Goal: Task Accomplishment & Management: Manage account settings

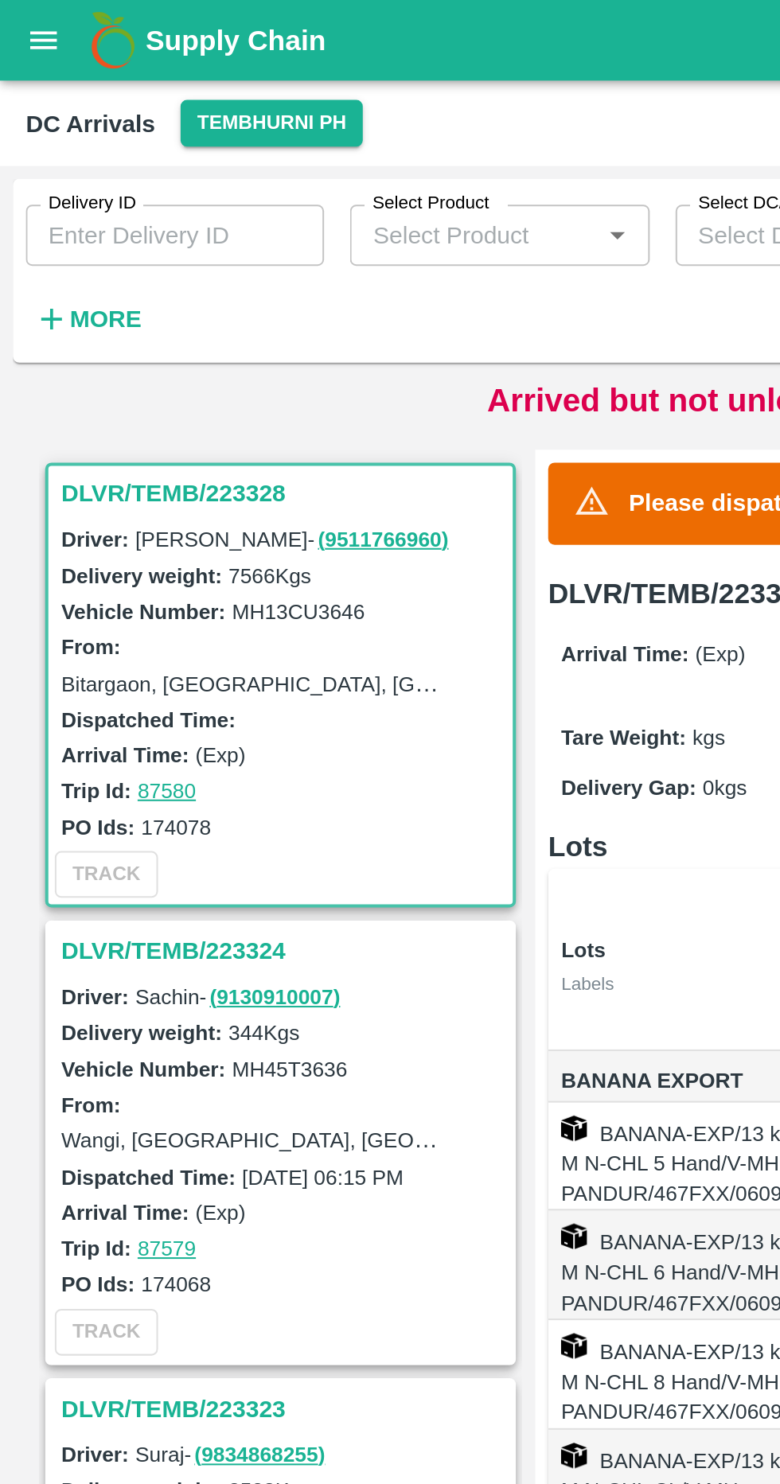
click at [81, 147] on div "Delivery ID Delivery ID Select Product Select Product   * Select DC/Purchase Or…" at bounding box center [320, 129] width 641 height 83
click at [64, 146] on button "More" at bounding box center [43, 157] width 61 height 27
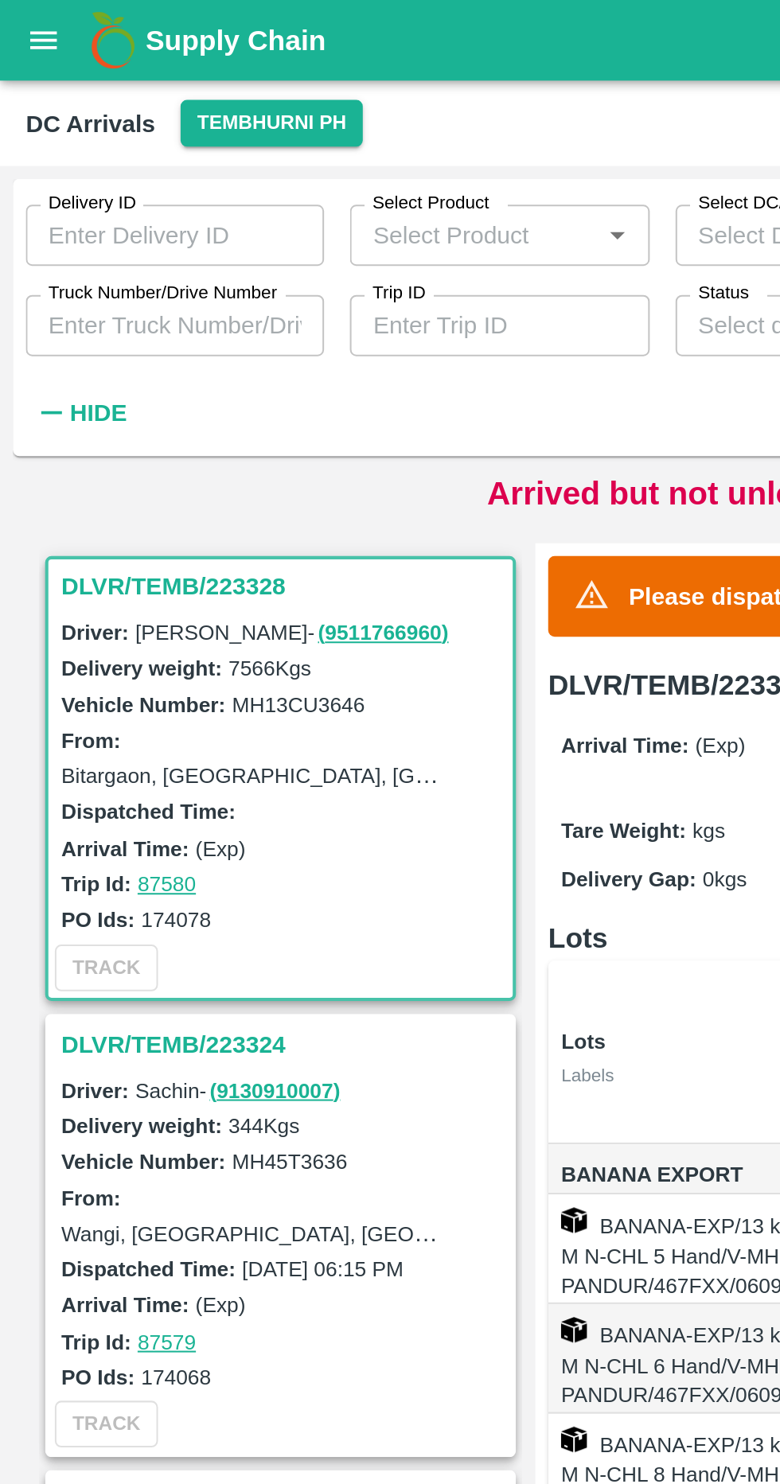
click at [56, 213] on h6 "Hide" at bounding box center [48, 203] width 28 height 21
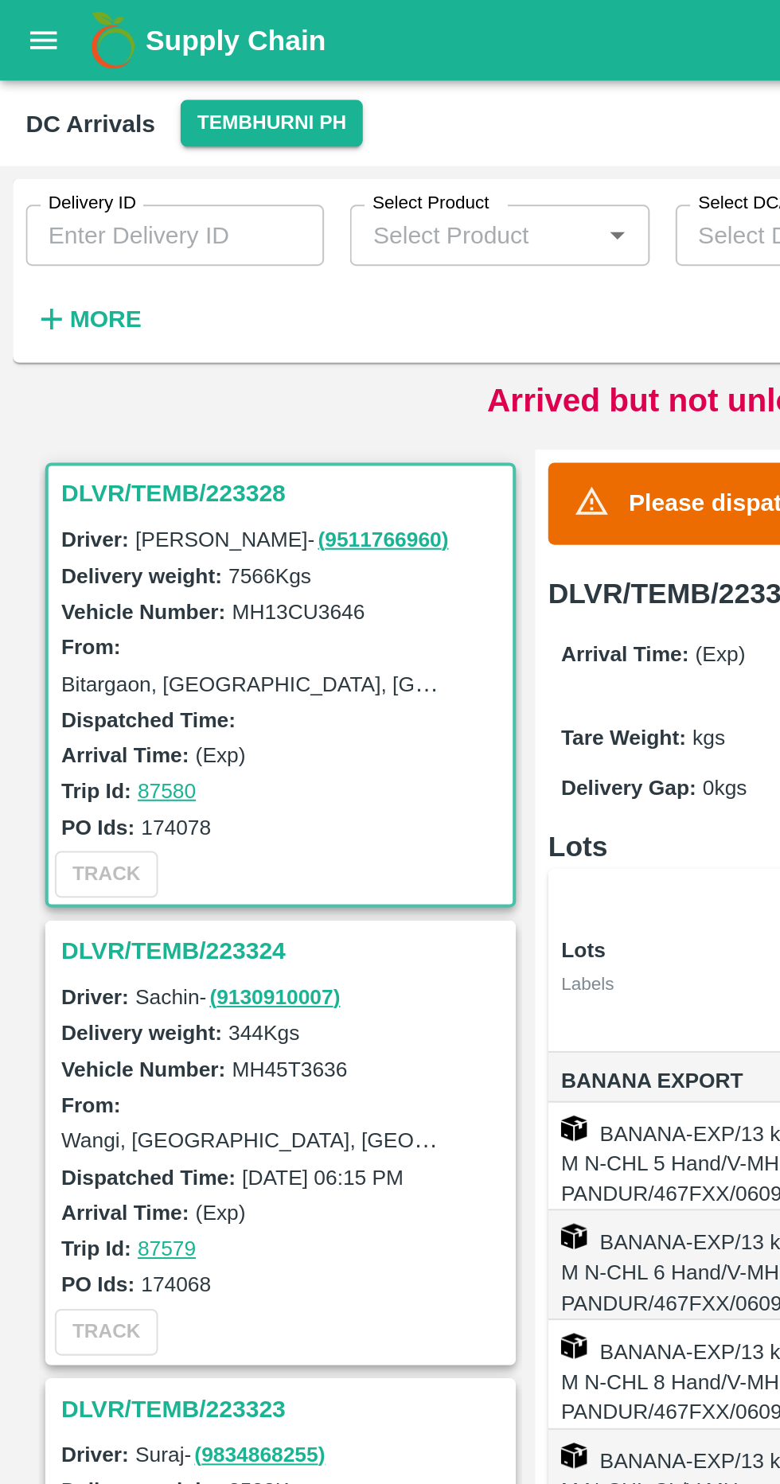
click at [29, 189] on div "Arrived but not unloaded deliveries : 17" at bounding box center [389, 197] width 767 height 24
click at [38, 168] on button "More" at bounding box center [43, 157] width 61 height 27
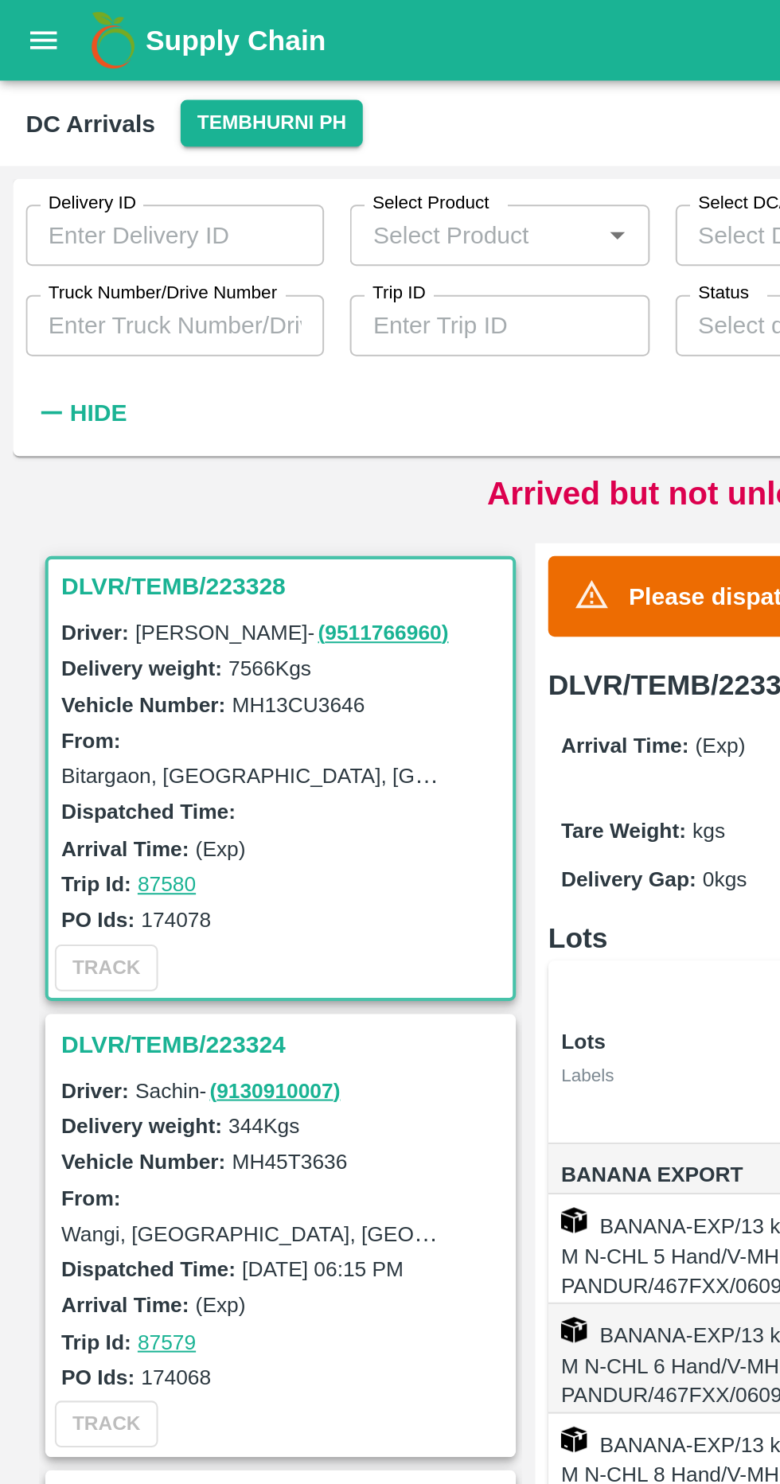
click at [53, 166] on input "Truck Number/Drive Number" at bounding box center [86, 161] width 147 height 30
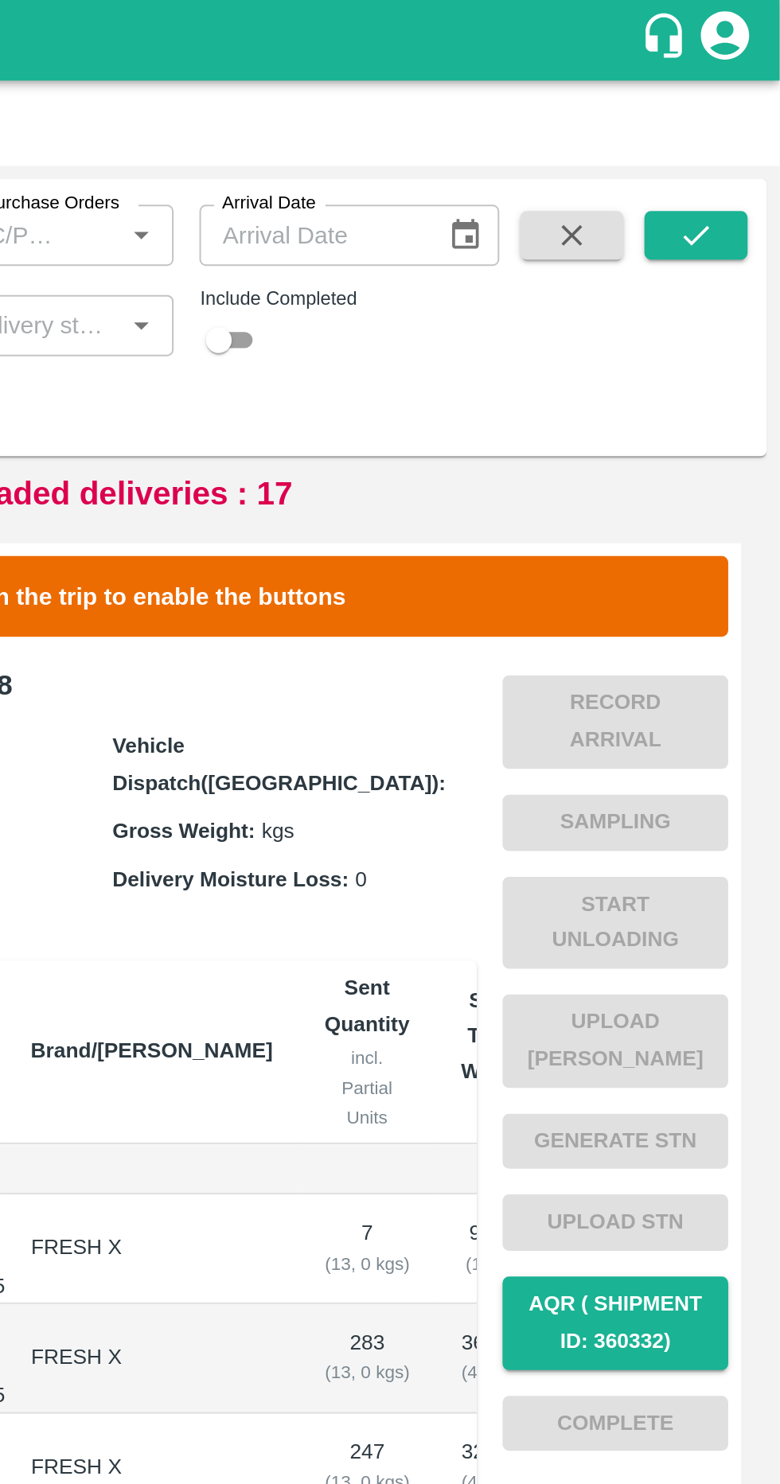
type input "4180"
click at [738, 115] on icon "submit" at bounding box center [739, 116] width 18 height 18
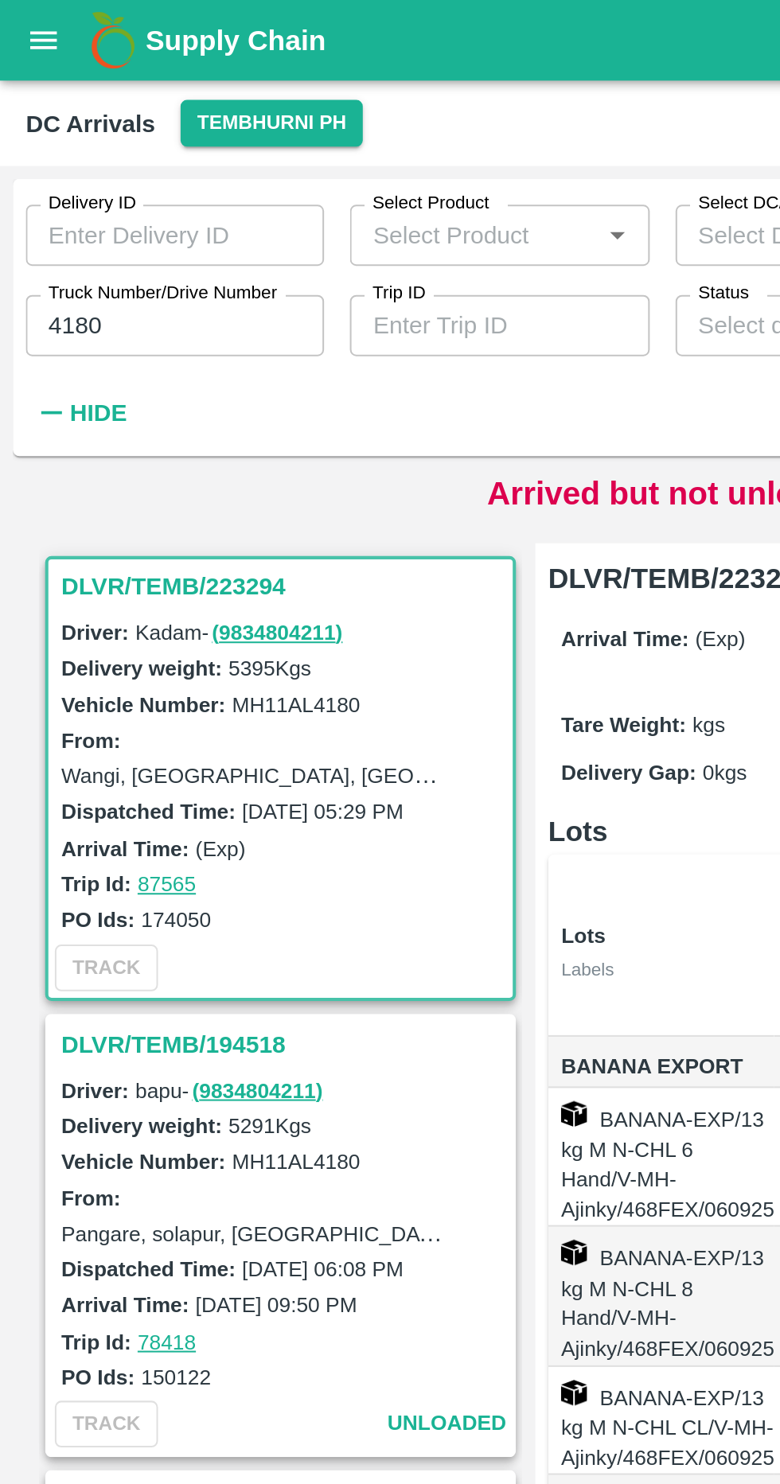
click at [121, 281] on h3 "DLVR/TEMB/223294" at bounding box center [140, 289] width 221 height 21
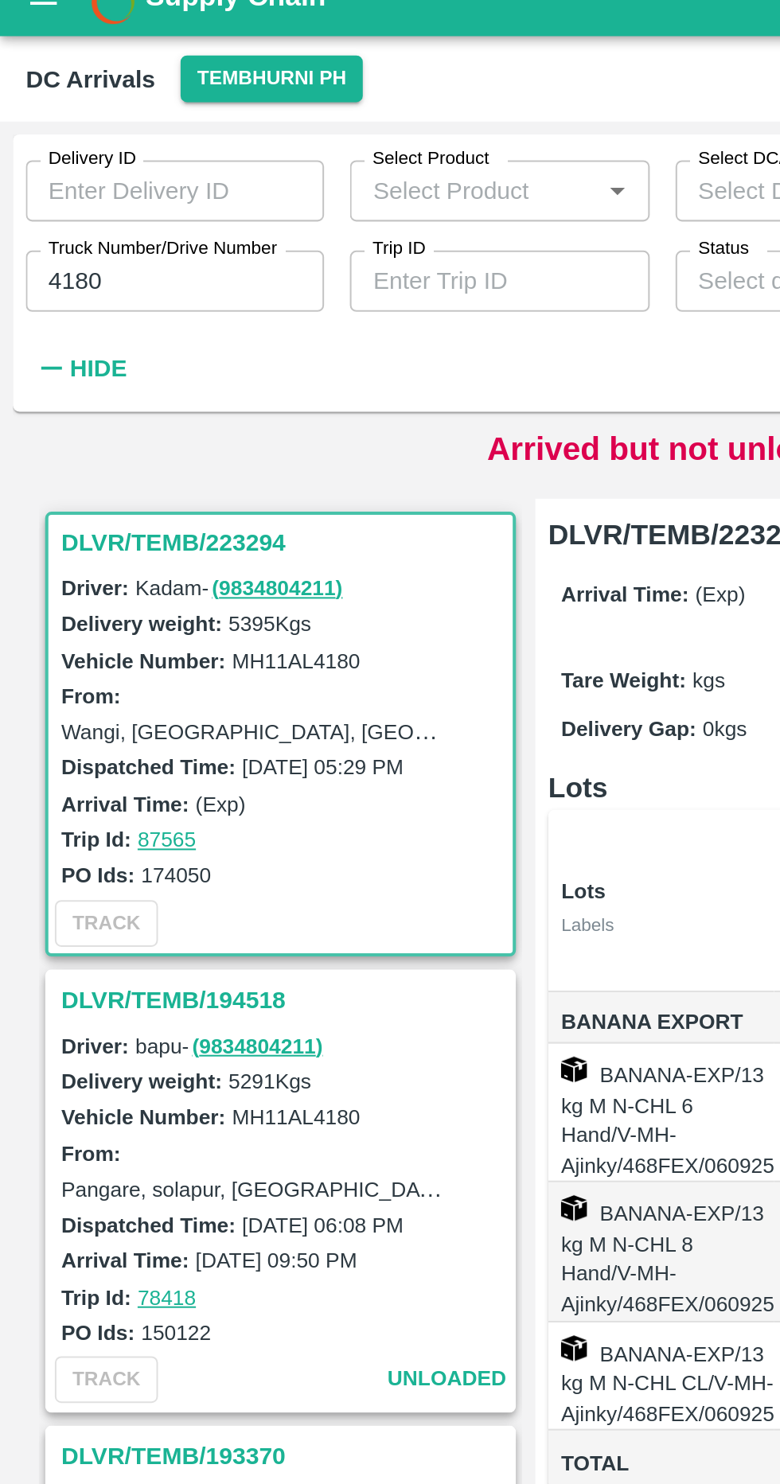
scroll to position [6, 0]
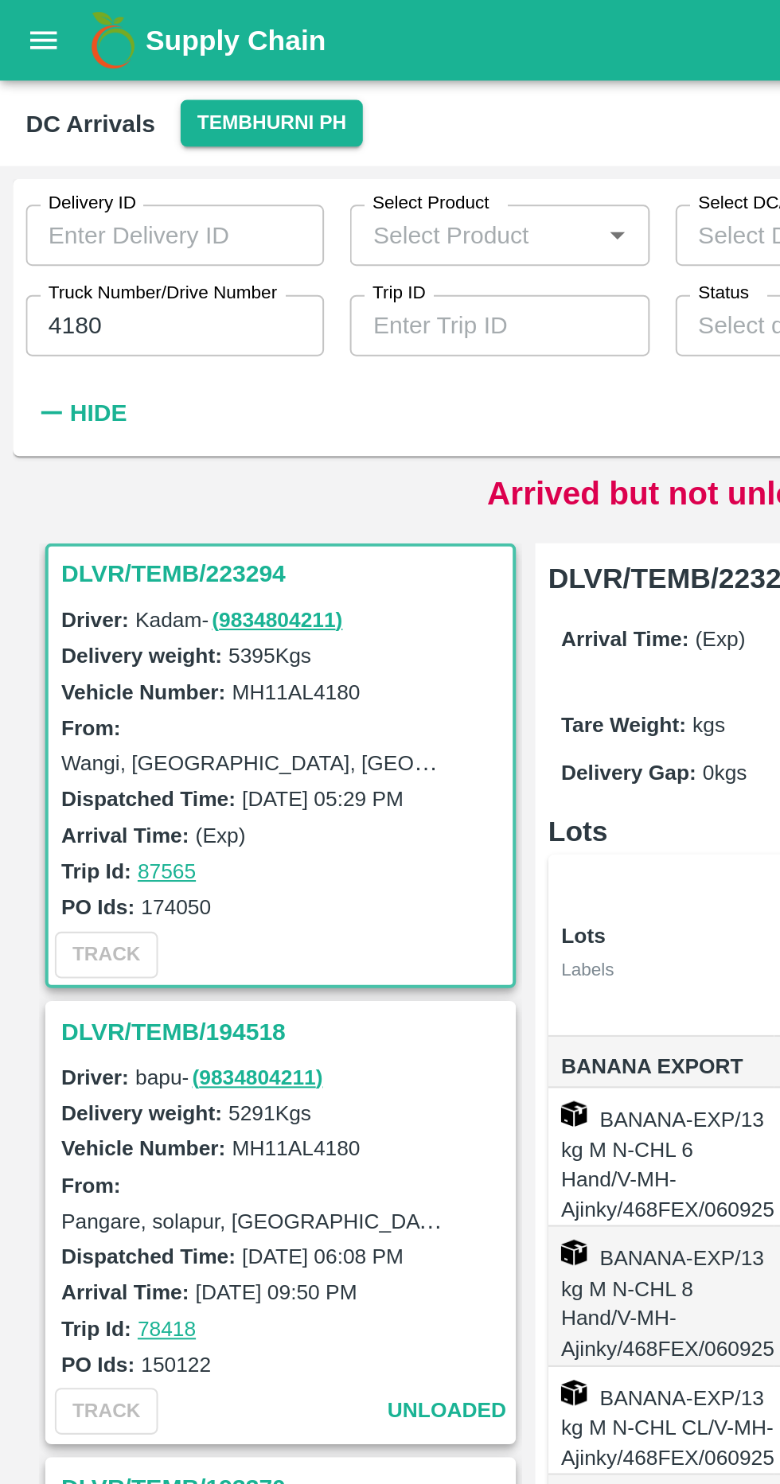
click at [95, 277] on h3 "DLVR/TEMB/223294" at bounding box center [140, 283] width 221 height 21
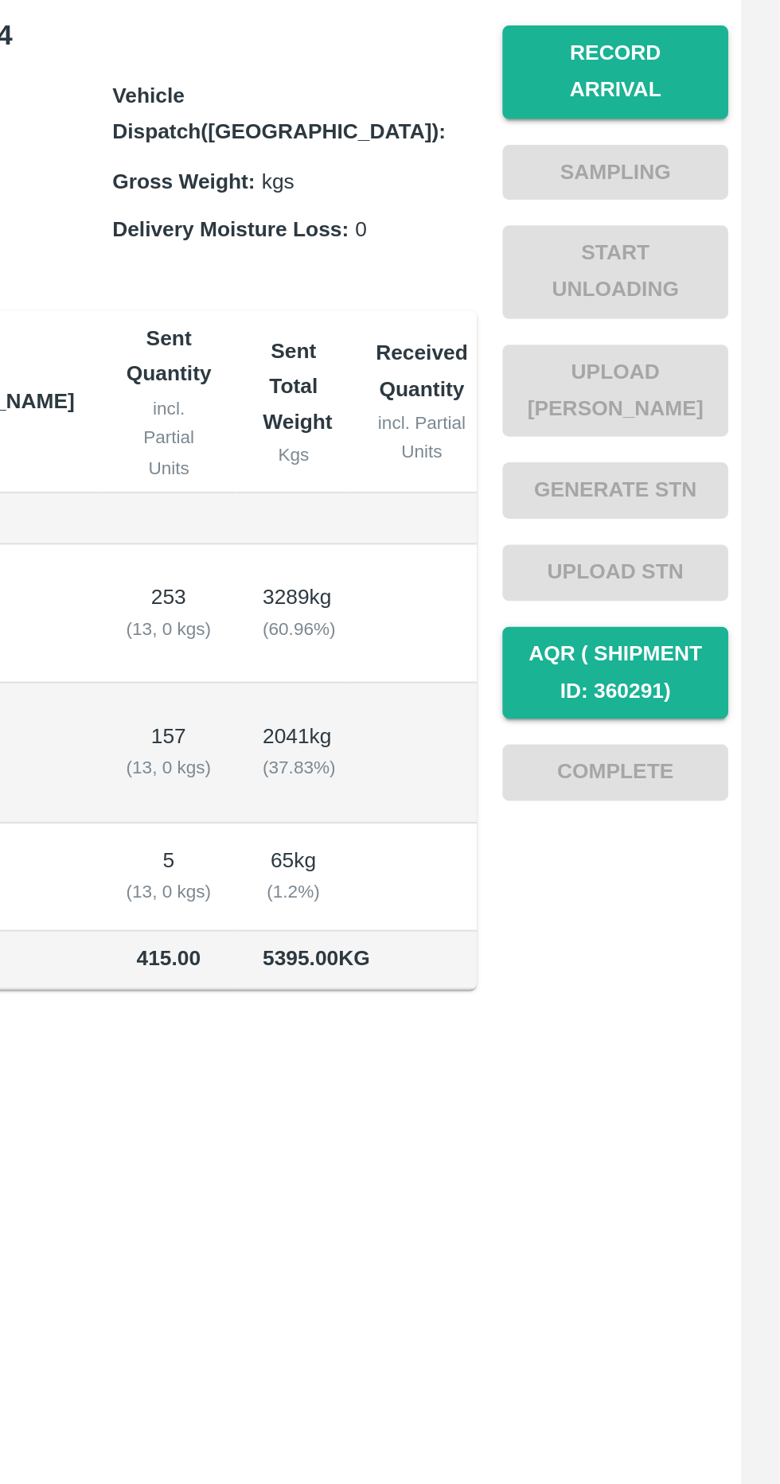
scroll to position [0, 0]
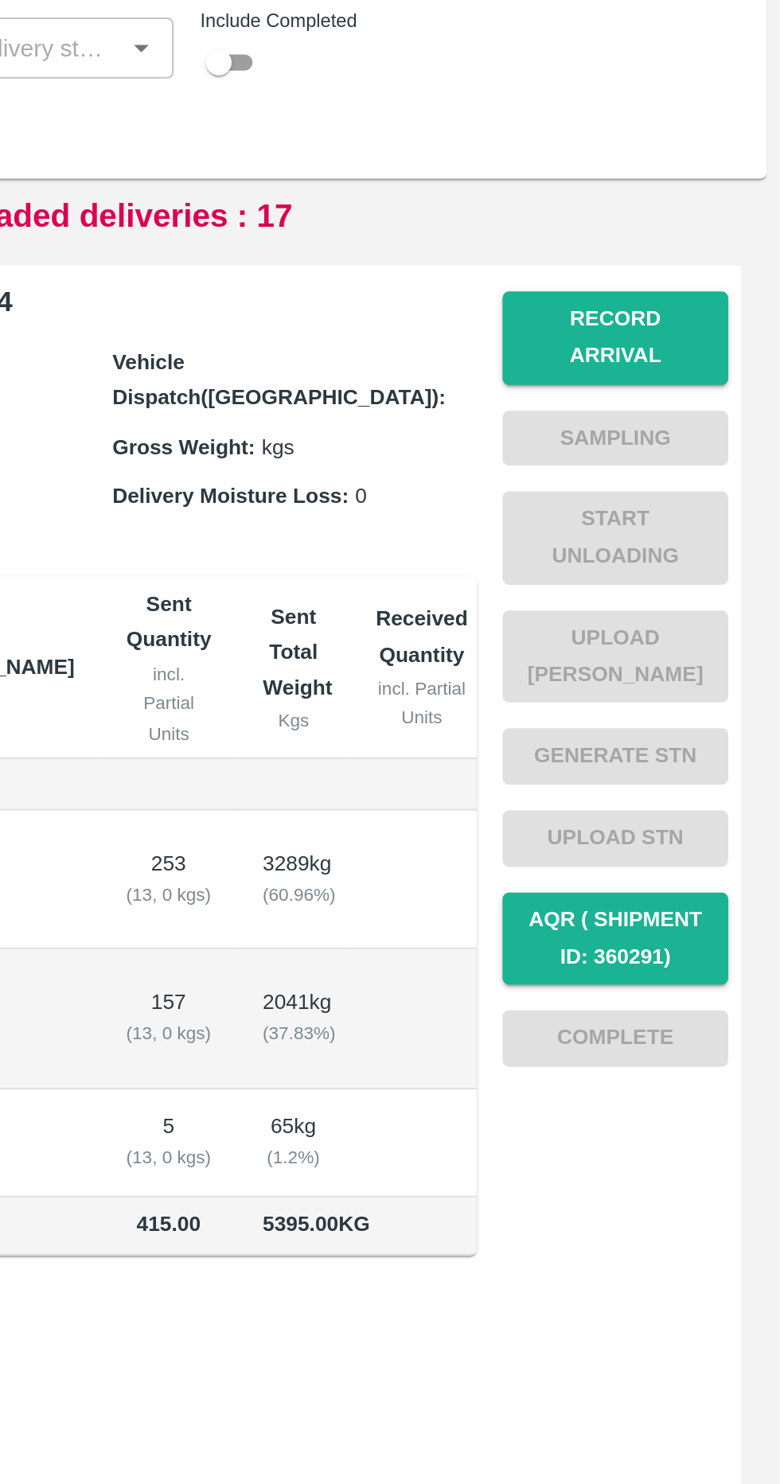
click at [691, 298] on button "Record Arrival" at bounding box center [698, 304] width 111 height 46
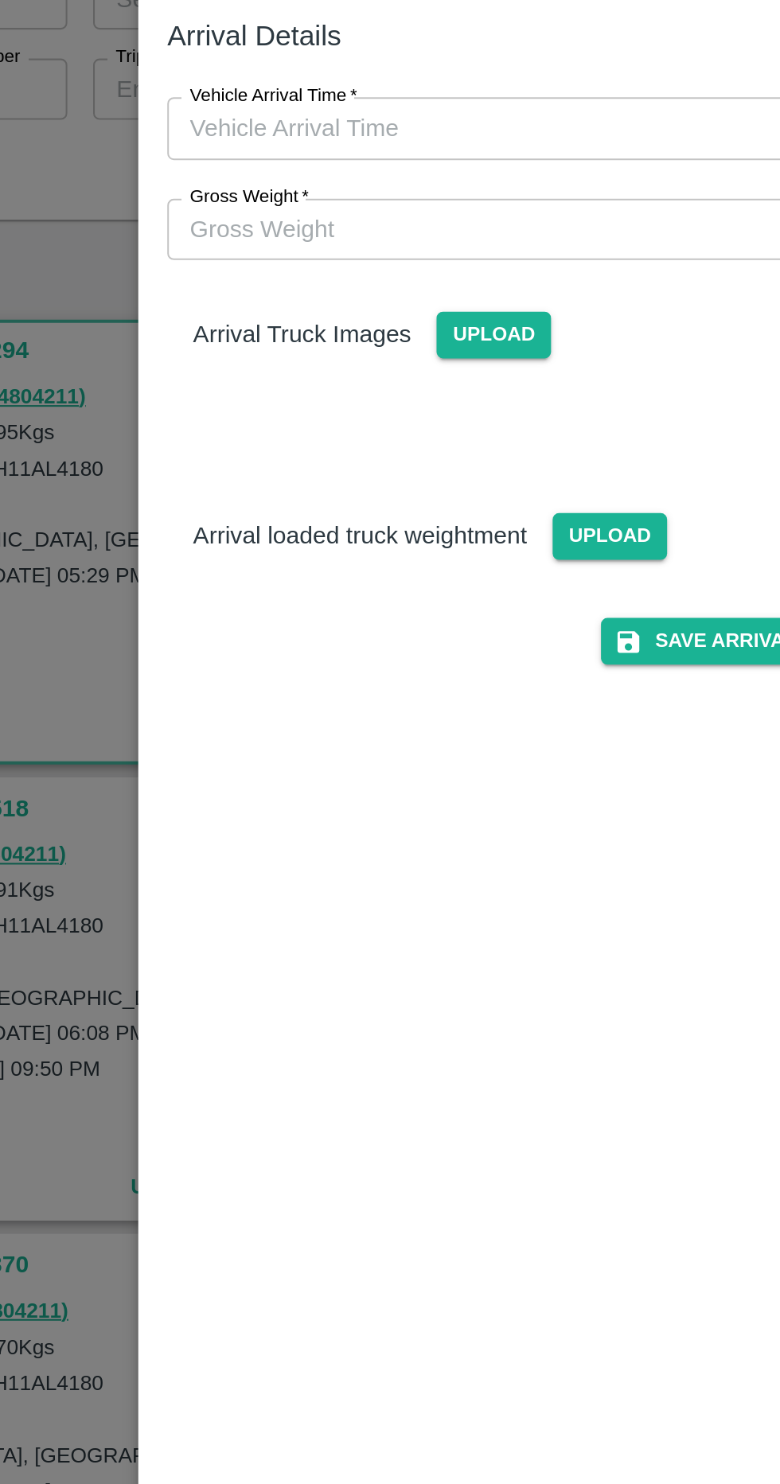
click at [436, 380] on span "Upload" at bounding box center [427, 381] width 56 height 23
click at [0, 0] on input "Upload" at bounding box center [0, 0] width 0 height 0
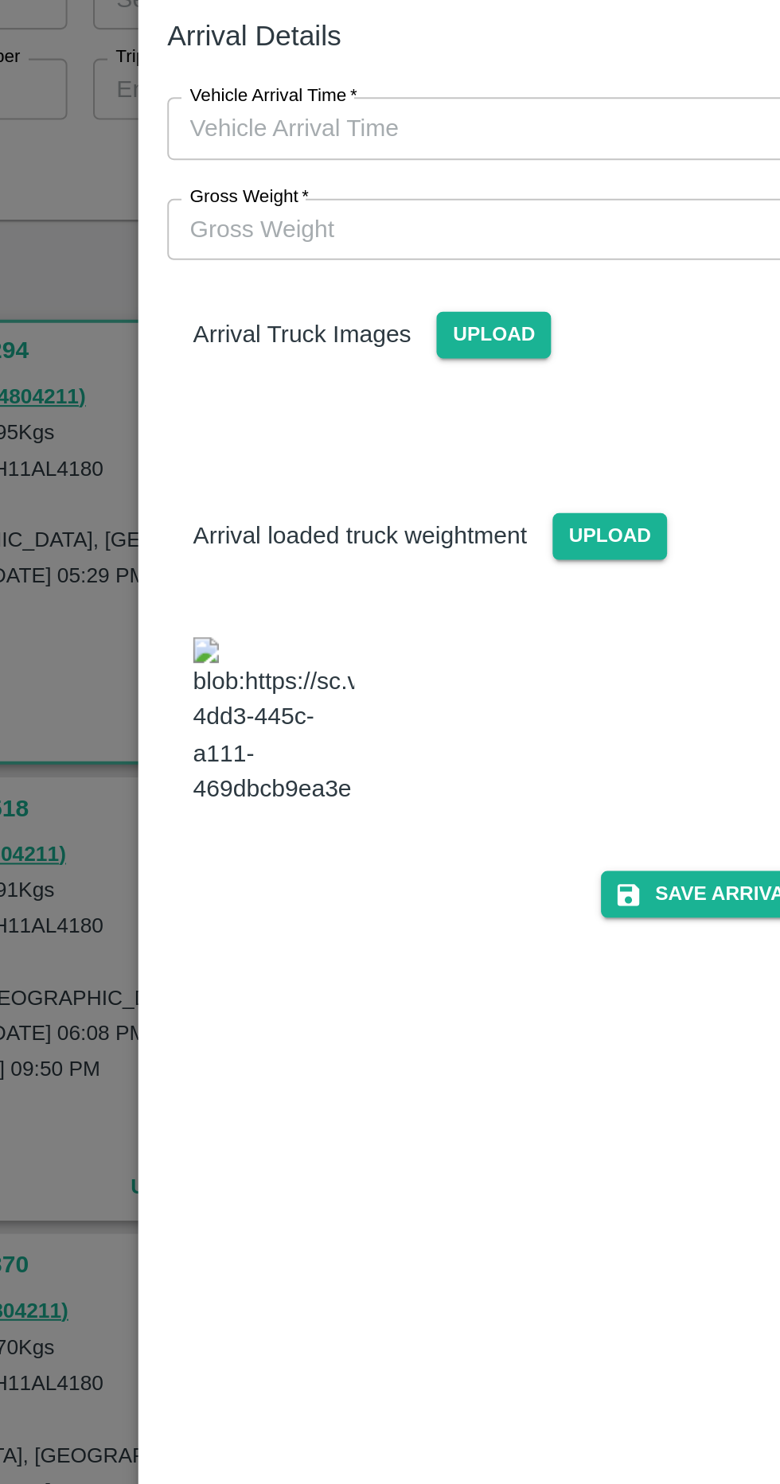
click at [373, 287] on span "Upload" at bounding box center [370, 282] width 56 height 23
click at [0, 0] on input "Upload" at bounding box center [0, 0] width 0 height 0
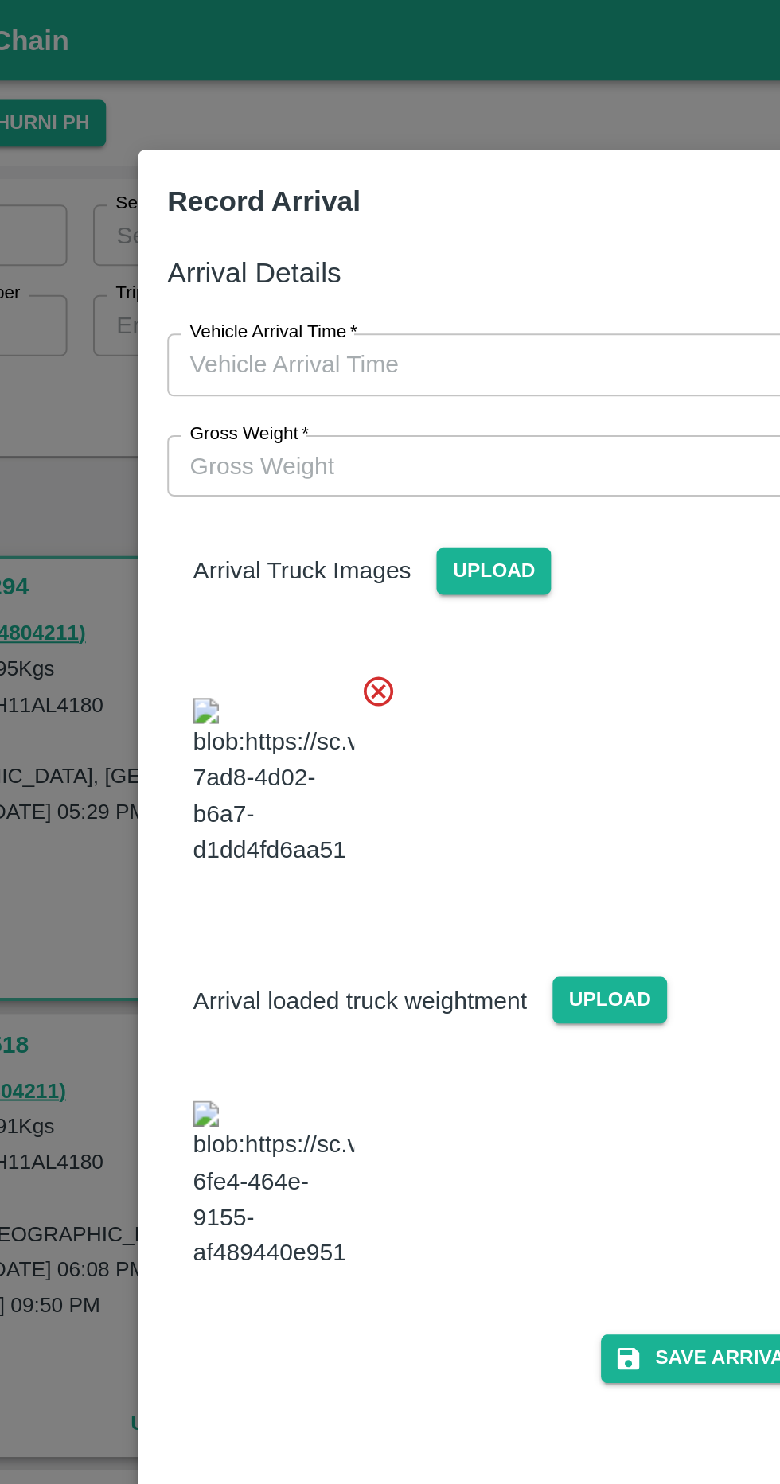
click at [410, 228] on input "Gross Weight   *" at bounding box center [373, 230] width 329 height 30
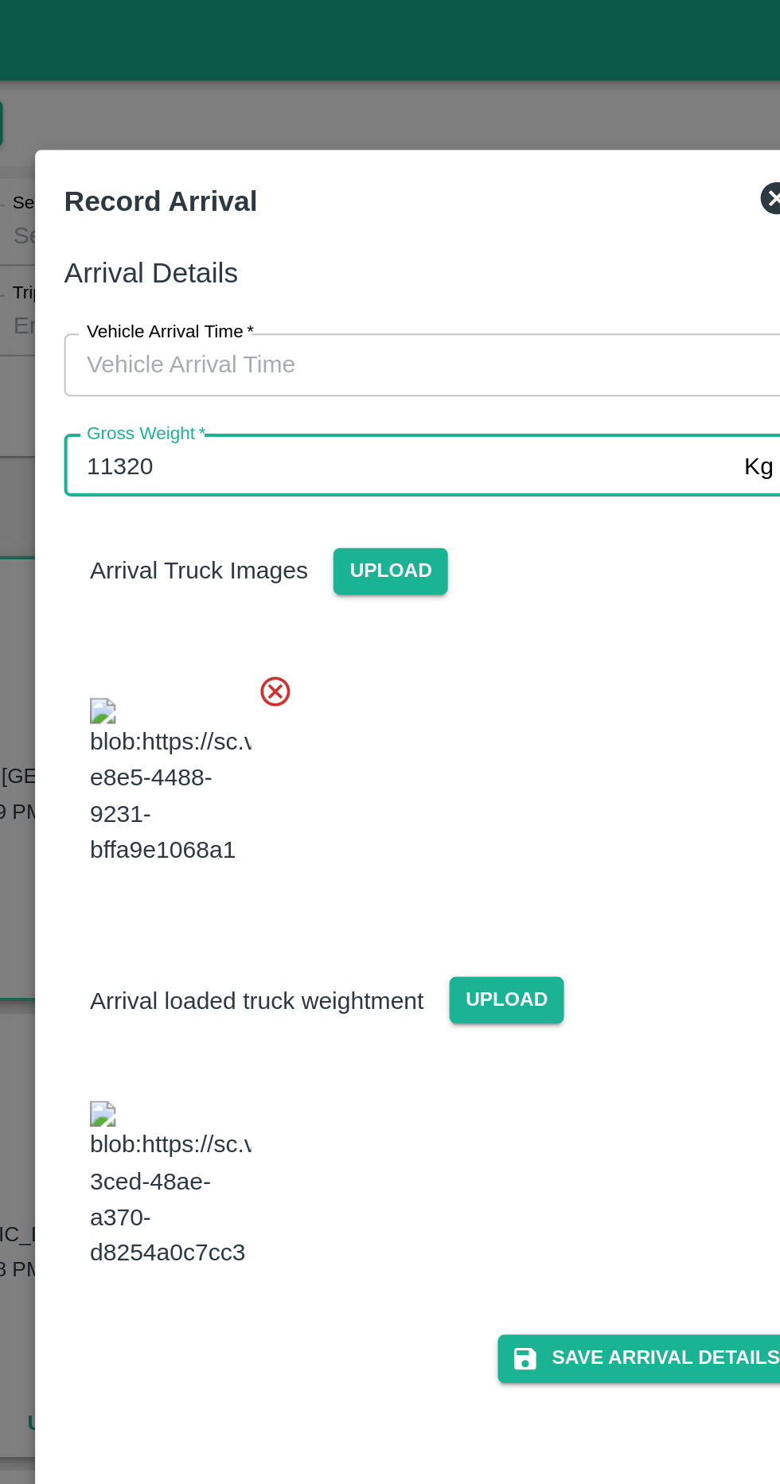
type input "11320"
click at [465, 185] on input "Vehicle Arrival Time   *" at bounding box center [384, 180] width 350 height 30
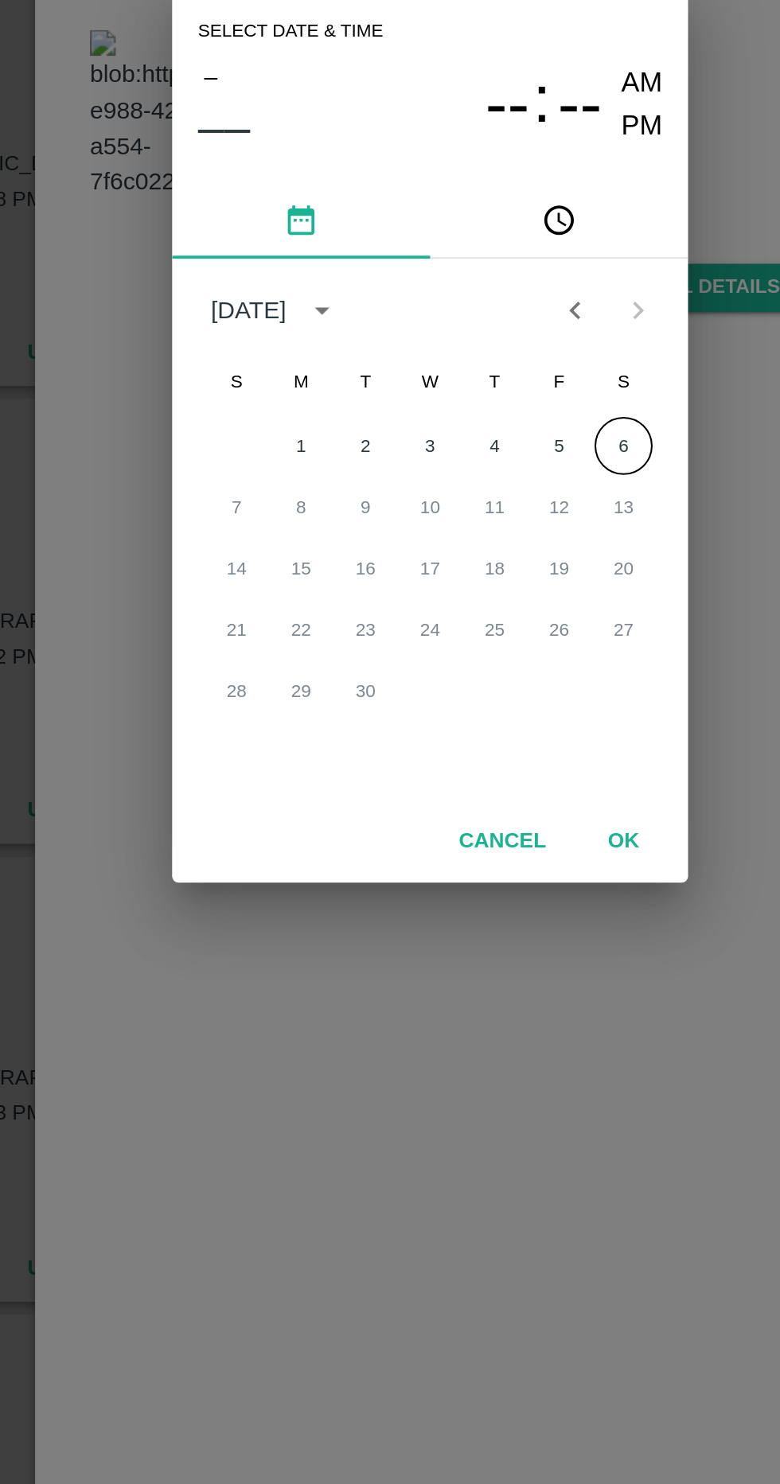
click at [493, 752] on button "6" at bounding box center [485, 748] width 29 height 29
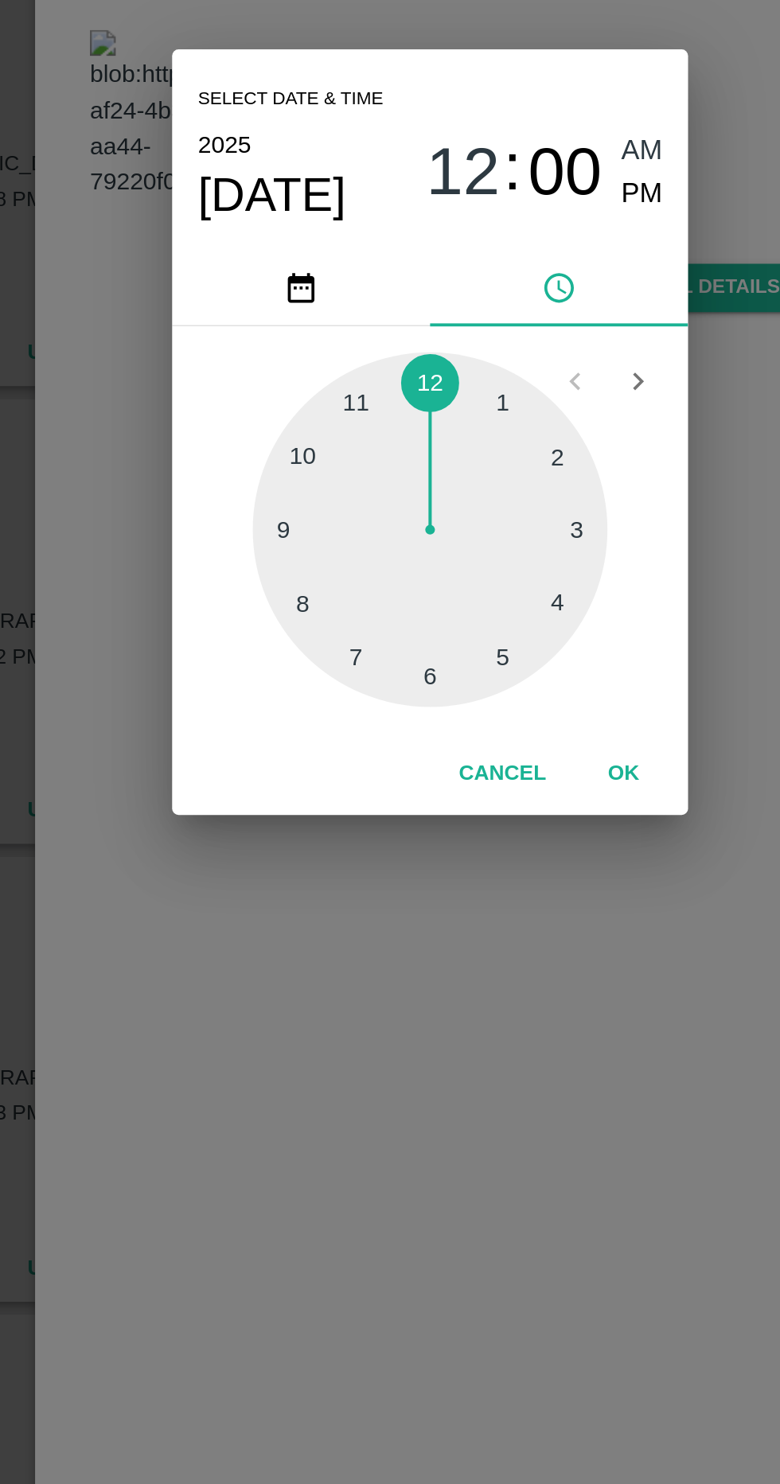
click at [353, 858] on div at bounding box center [389, 790] width 175 height 175
click at [353, 734] on div at bounding box center [389, 790] width 175 height 175
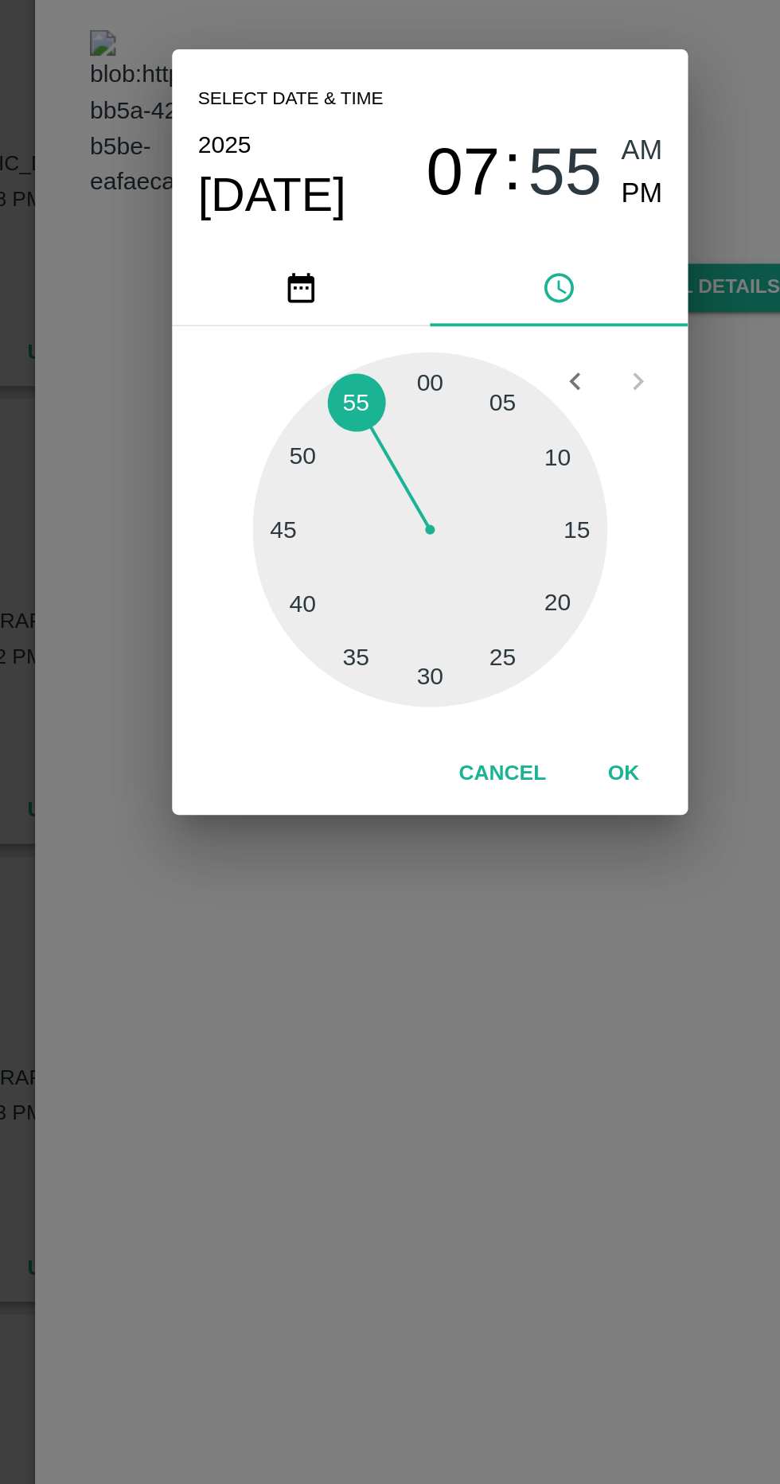
click at [501, 633] on span "PM" at bounding box center [495, 624] width 21 height 21
type input "06/09/2025 07:55 PM"
click at [501, 908] on button "OK" at bounding box center [485, 911] width 51 height 28
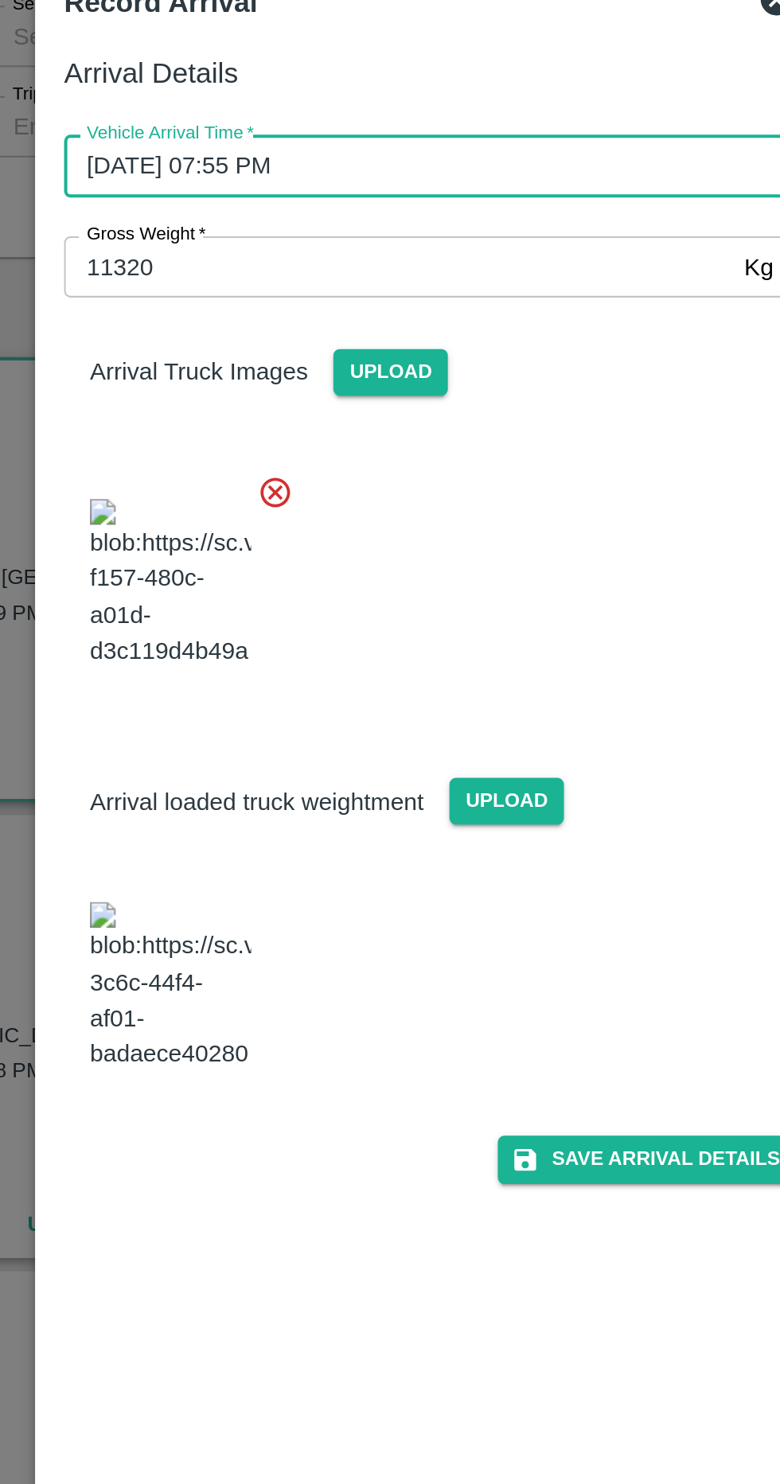
click at [532, 682] on button "Save Arrival Details" at bounding box center [496, 670] width 147 height 23
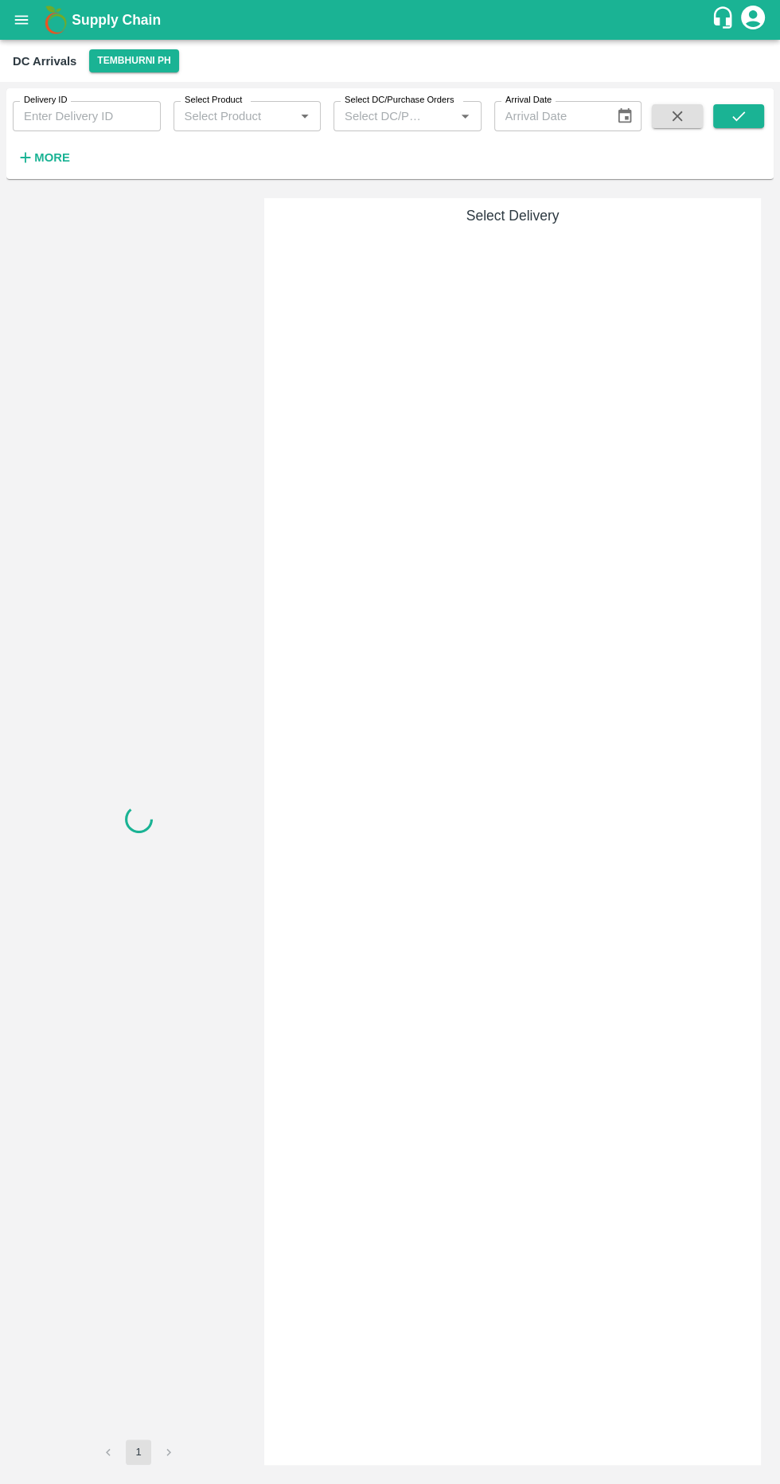
click at [70, 158] on button "More" at bounding box center [43, 157] width 61 height 27
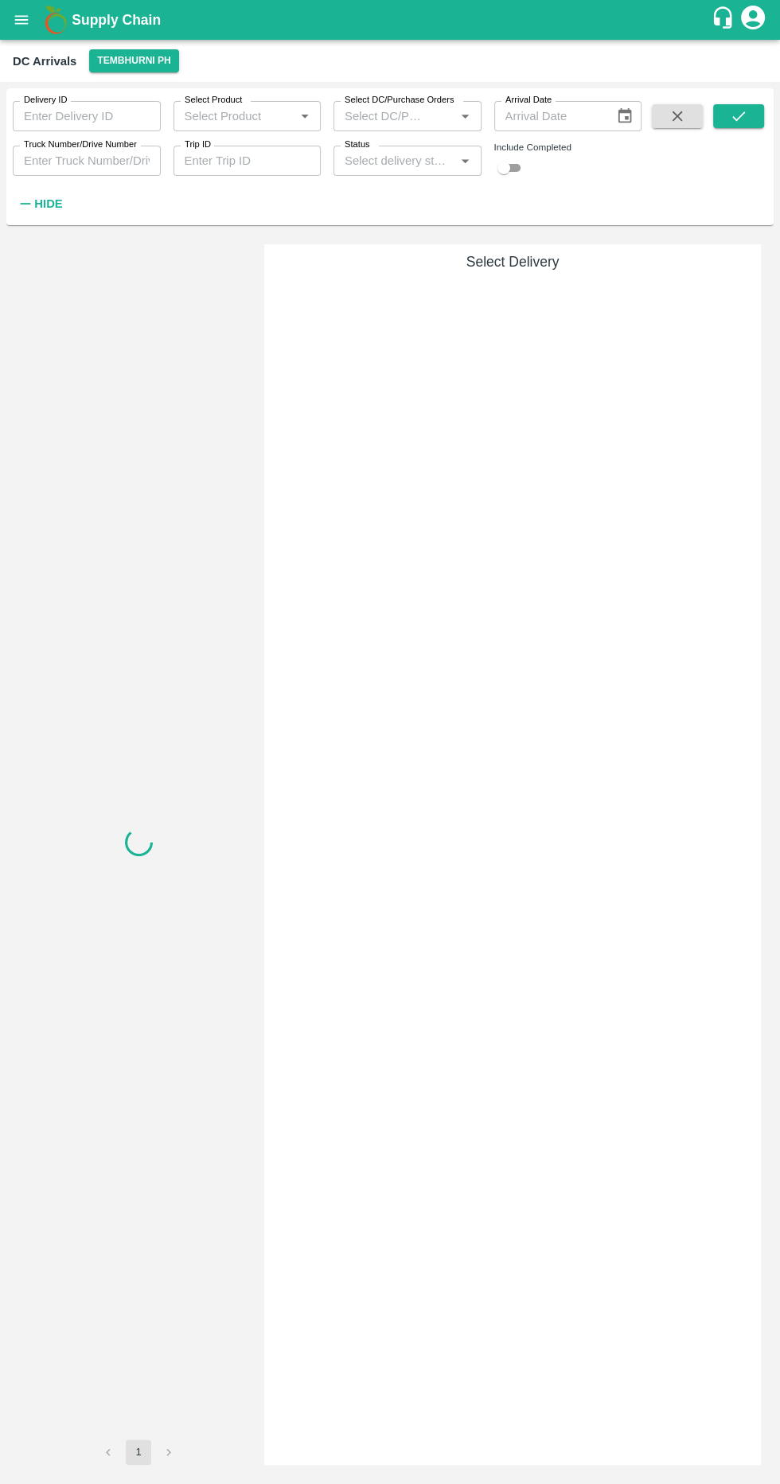
click at [385, 160] on input "Status" at bounding box center [394, 160] width 112 height 21
click at [411, 216] on div "Arrived" at bounding box center [406, 223] width 147 height 27
type input "Arrived"
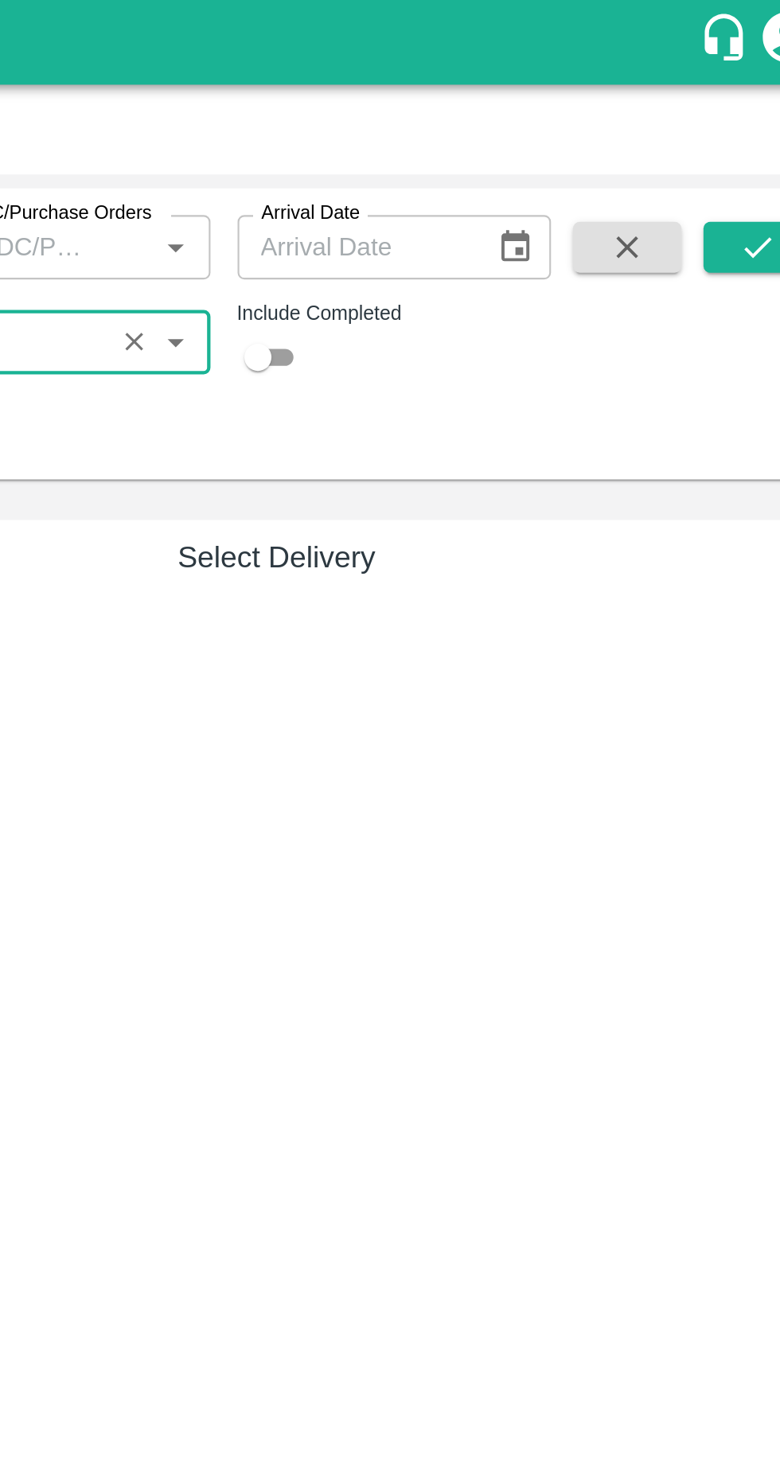
click at [745, 125] on button "submit" at bounding box center [738, 116] width 51 height 24
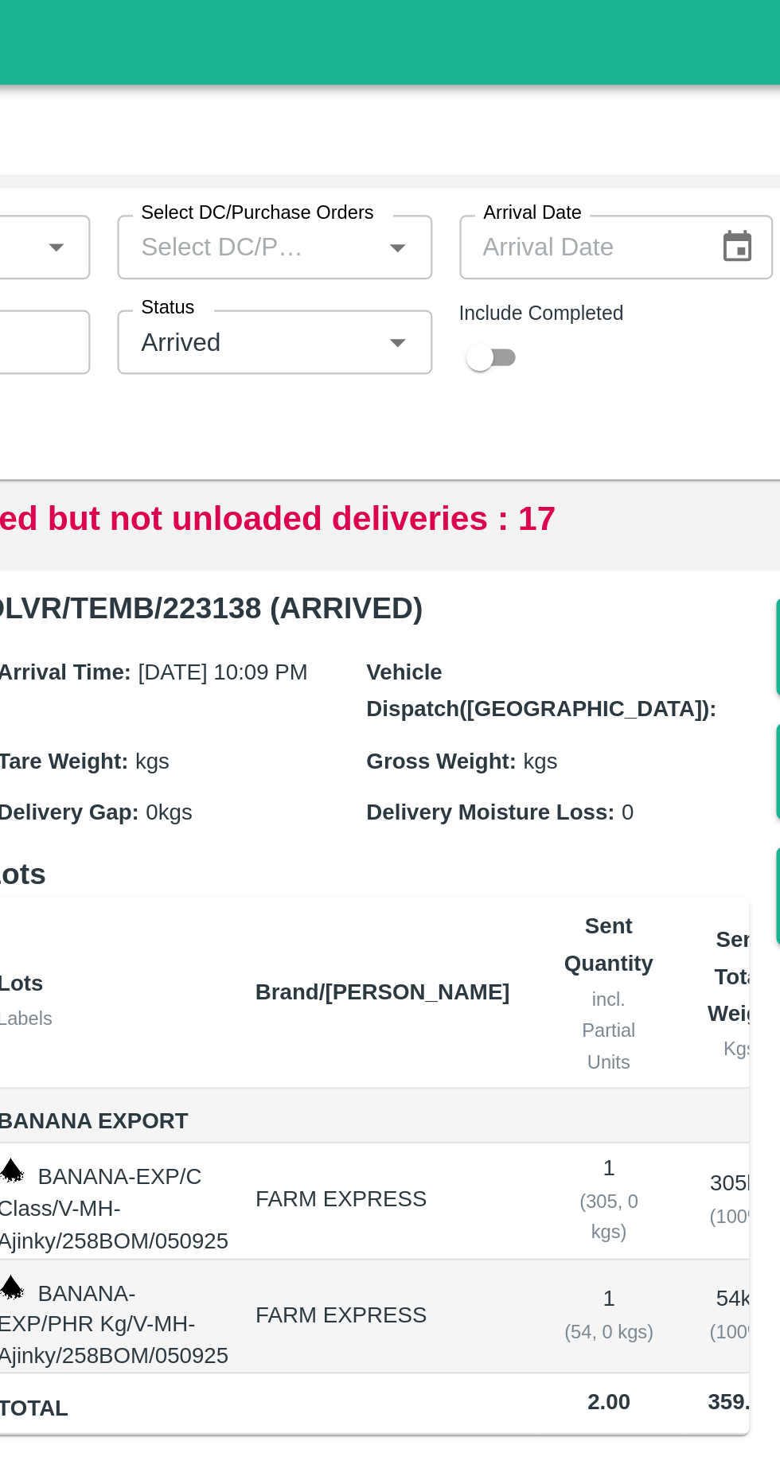
click at [445, 160] on div at bounding box center [454, 160] width 39 height 21
